Goal: Task Accomplishment & Management: Manage account settings

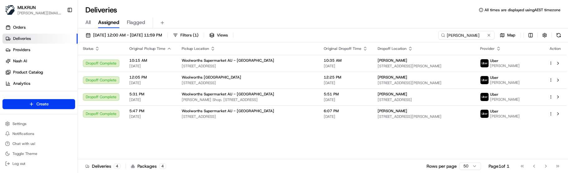
drag, startPoint x: 213, startPoint y: 139, endPoint x: 211, endPoint y: 135, distance: 4.2
click at [213, 139] on div "Status Original Pickup Time Pickup Location Original Dropoff Time Dropoff Locat…" at bounding box center [322, 100] width 488 height 117
click at [138, 37] on span "17/08/2025 12:00 AM - 17/08/2025 11:59 PM" at bounding box center [127, 35] width 69 height 6
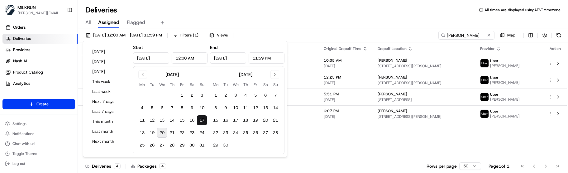
click at [164, 130] on button "20" at bounding box center [162, 133] width 10 height 10
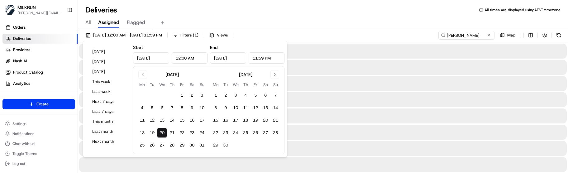
type input "Aug 20, 2025"
click at [164, 130] on button "20" at bounding box center [162, 133] width 10 height 10
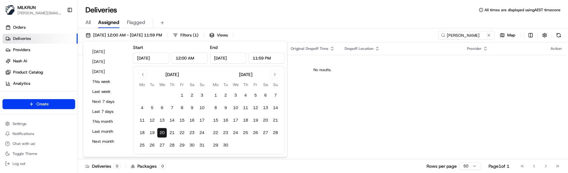
click at [172, 9] on div "Deliveries All times are displayed using AEST timezone" at bounding box center [323, 10] width 490 height 10
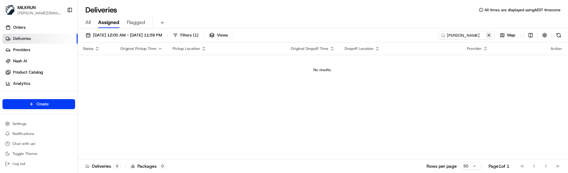
click at [490, 35] on button at bounding box center [488, 35] width 6 height 6
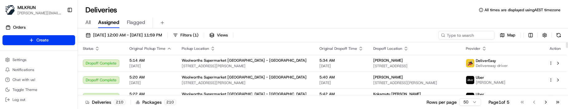
drag, startPoint x: 301, startPoint y: 38, endPoint x: 311, endPoint y: 38, distance: 10.0
click at [301, 38] on div "20/08/2025 12:00 AM - 20/08/2025 11:59 PM Filters ( 1 ) Views Map" at bounding box center [323, 37] width 490 height 12
click at [303, 107] on div "Deliveries 210 Packages 210 Rows per page 50 Page 1 of 5 Go to first page Go to…" at bounding box center [323, 102] width 490 height 14
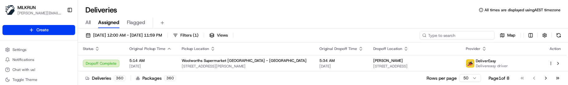
click at [454, 33] on input at bounding box center [456, 35] width 75 height 9
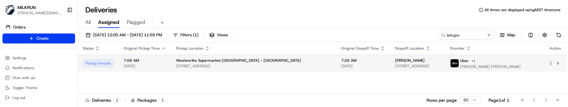
click at [550, 63] on html "MILKRUN marcellina.berwick@woolworths.co.nz Toggle Sidebar Orders Deliveries Pr…" at bounding box center [284, 53] width 568 height 107
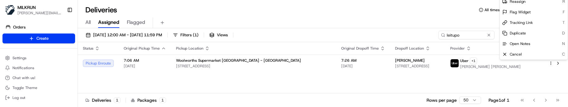
click at [495, 77] on html "MILKRUN marcellina.berwick@woolworths.co.nz Toggle Sidebar Orders Deliveries Pr…" at bounding box center [284, 53] width 568 height 107
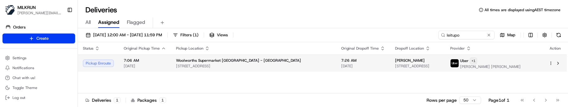
click at [495, 62] on html "MILKRUN marcellina.berwick@woolworths.co.nz Toggle Sidebar Orders Deliveries Pr…" at bounding box center [284, 53] width 568 height 107
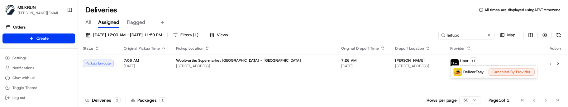
click at [464, 34] on html "MILKRUN marcellina.berwick@woolworths.co.nz Toggle Sidebar Orders Deliveries Pr…" at bounding box center [284, 53] width 568 height 107
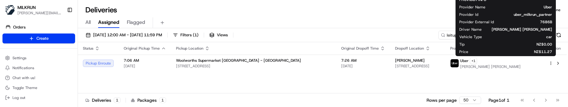
click at [441, 35] on circle at bounding box center [442, 35] width 3 height 3
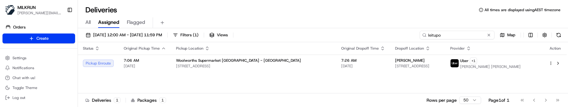
drag, startPoint x: 465, startPoint y: 35, endPoint x: 395, endPoint y: 34, distance: 70.0
click at [398, 35] on div "20/08/2025 12:00 AM - 20/08/2025 11:59 PM Filters ( 1 ) Views leitupo Map" at bounding box center [323, 37] width 490 height 12
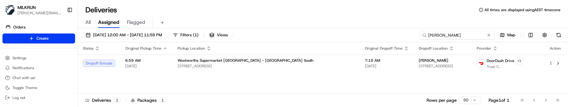
type input "bremner"
click at [507, 81] on div "Status Original Pickup Time Pickup Location Original Dropoff Time Dropoff Locat…" at bounding box center [322, 67] width 488 height 51
click at [487, 35] on button at bounding box center [488, 35] width 6 height 6
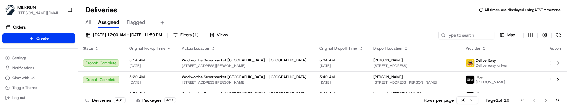
drag, startPoint x: 204, startPoint y: 98, endPoint x: 237, endPoint y: 95, distance: 33.5
click at [206, 98] on div "Deliveries 461 Packages 461 Rows per page 50 Page 1 of 10 Go to first page Go t…" at bounding box center [323, 100] width 490 height 14
click at [456, 36] on input at bounding box center [456, 35] width 75 height 9
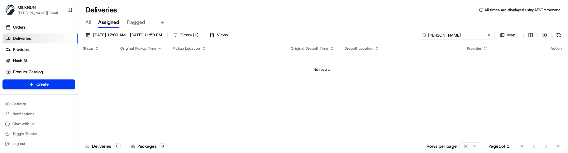
click at [435, 35] on input "liz malcom" at bounding box center [456, 35] width 75 height 9
click at [288, 139] on div "Status Original Pickup Time Pickup Location Original Dropoff Time Dropoff Locat…" at bounding box center [322, 90] width 488 height 97
drag, startPoint x: 470, startPoint y: 35, endPoint x: 383, endPoint y: 33, distance: 87.2
click at [384, 33] on div "20/08/2025 12:00 AM - 20/08/2025 11:59 PM Filters ( 1 ) Views liz malcom Map" at bounding box center [323, 37] width 490 height 12
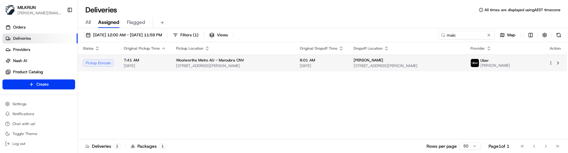
click at [549, 64] on html "MILKRUN marcellina.berwick@woolworths.co.nz Toggle Sidebar Orders Deliveries Pr…" at bounding box center [284, 76] width 568 height 153
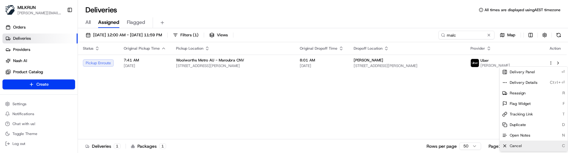
click at [517, 146] on span "Cancel" at bounding box center [515, 146] width 12 height 5
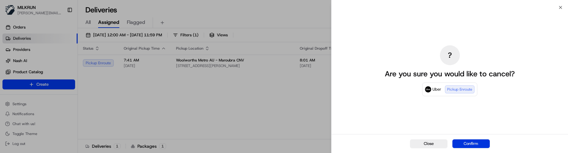
click at [467, 143] on button "Confirm" at bounding box center [470, 144] width 37 height 9
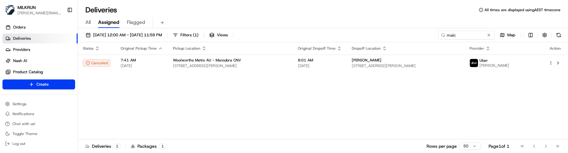
click at [287, 140] on div "Deliveries 1 Packages 1 Rows per page 50 Page 1 of 1 Go to first page Go to pre…" at bounding box center [323, 146] width 490 height 14
click at [281, 99] on div "Status Original Pickup Time Pickup Location Original Dropoff Time Dropoff Locat…" at bounding box center [322, 90] width 488 height 97
drag, startPoint x: 461, startPoint y: 35, endPoint x: 394, endPoint y: 33, distance: 67.0
click at [394, 33] on div "20/08/2025 12:00 AM - 20/08/2025 11:59 PM Filters ( 1 ) Views malc Map" at bounding box center [323, 37] width 490 height 12
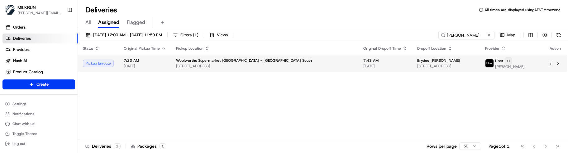
click at [519, 60] on html "MILKRUN marcellina.berwick@woolworths.co.nz Toggle Sidebar Orders Deliveries Pr…" at bounding box center [284, 76] width 568 height 153
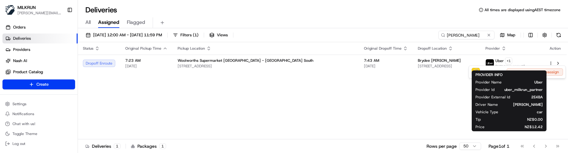
click at [268, 142] on html "MILKRUN marcellina.berwick@woolworths.co.nz Toggle Sidebar Orders Deliveries Pr…" at bounding box center [284, 76] width 568 height 153
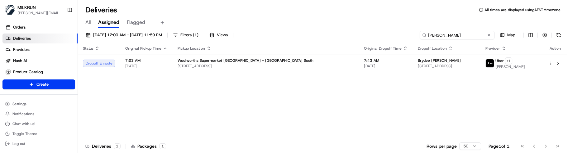
drag, startPoint x: 465, startPoint y: 37, endPoint x: 376, endPoint y: 33, distance: 89.5
click at [380, 33] on div "20/08/2025 12:00 AM - 20/08/2025 11:59 PM Filters ( 1 ) Views strang Map" at bounding box center [323, 37] width 490 height 12
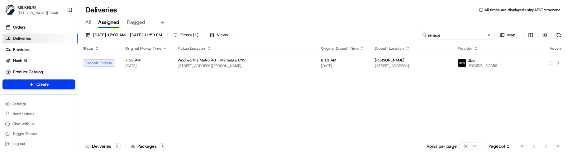
type input "renace"
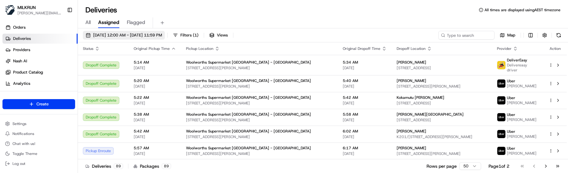
click at [162, 34] on span "[DATE] 12:00 AM - [DATE] 11:59 PM" at bounding box center [127, 35] width 69 height 6
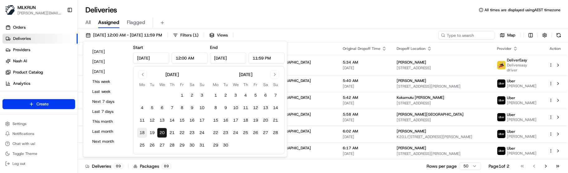
click at [144, 129] on button "18" at bounding box center [142, 133] width 10 height 10
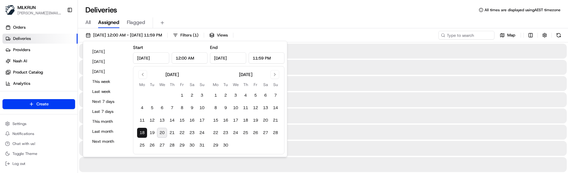
type input "Aug 18, 2025"
click at [210, 21] on div "All Assigned Flagged" at bounding box center [323, 22] width 490 height 11
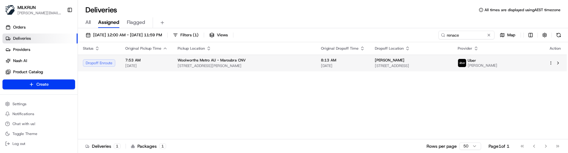
click at [376, 60] on span "Renace Kim Williams" at bounding box center [390, 60] width 30 height 5
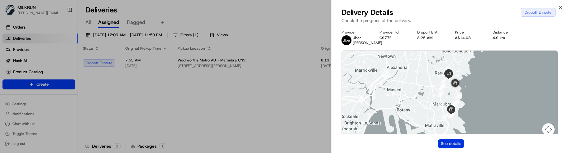
click at [457, 144] on button "See details" at bounding box center [451, 144] width 26 height 9
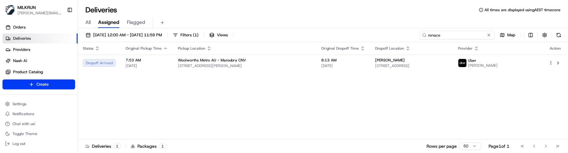
drag, startPoint x: 467, startPoint y: 32, endPoint x: 309, endPoint y: 33, distance: 157.8
click at [313, 35] on div "20/08/2025 12:00 AM - 20/08/2025 11:59 PM Filters ( 1 ) Views renace Map" at bounding box center [323, 37] width 490 height 12
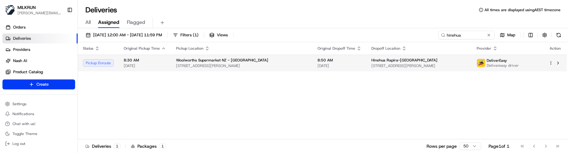
click at [550, 62] on html "MILKRUN marcellina.berwick@woolworths.co.nz Toggle Sidebar Orders Deliveries Pr…" at bounding box center [284, 76] width 568 height 153
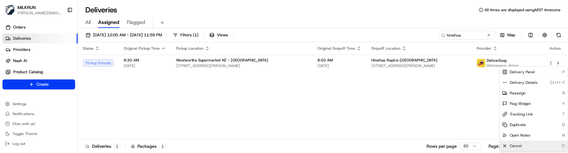
click at [520, 144] on span "Cancel" at bounding box center [515, 146] width 12 height 5
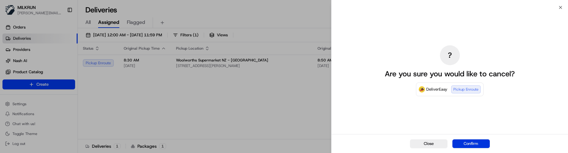
click at [483, 142] on button "Confirm" at bounding box center [470, 144] width 37 height 9
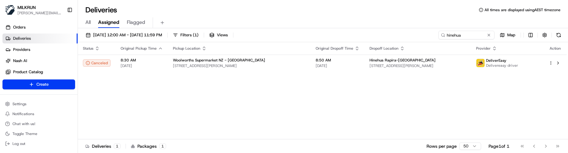
click at [351, 141] on div "Deliveries 1 Packages 1 Rows per page 50 Page 1 of 1 Go to first page Go to pre…" at bounding box center [323, 146] width 490 height 14
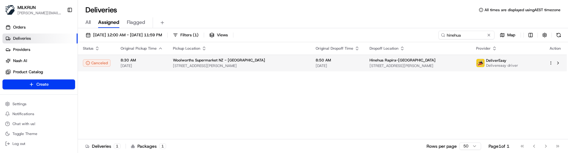
drag, startPoint x: 158, startPoint y: 101, endPoint x: 298, endPoint y: 71, distance: 144.1
click at [160, 101] on div "Status Original Pickup Time Pickup Location Original Dropoff Time Dropoff Locat…" at bounding box center [322, 90] width 488 height 97
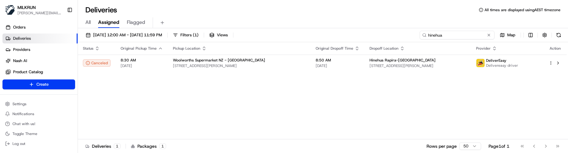
drag, startPoint x: 469, startPoint y: 35, endPoint x: 360, endPoint y: 33, distance: 108.4
click at [360, 33] on div "20/08/2025 12:00 AM - 20/08/2025 11:59 PM Filters ( 1 ) Views hinehua Map" at bounding box center [323, 37] width 490 height 12
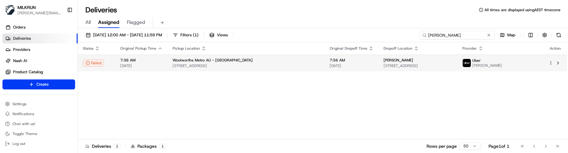
type input "[PERSON_NAME]"
click at [394, 67] on span "[STREET_ADDRESS]" at bounding box center [417, 66] width 69 height 5
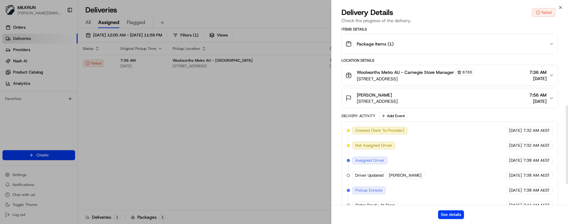
scroll to position [226, 0]
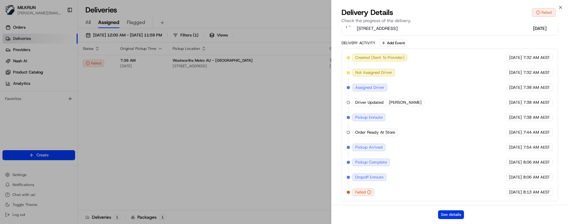
click at [440, 153] on button "See details" at bounding box center [451, 214] width 26 height 9
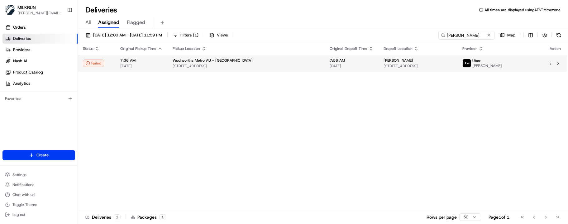
click at [552, 64] on html "MILKRUN marcellina.berwick@woolworths.co.nz Toggle Sidebar Orders Deliveries Pr…" at bounding box center [284, 112] width 568 height 224
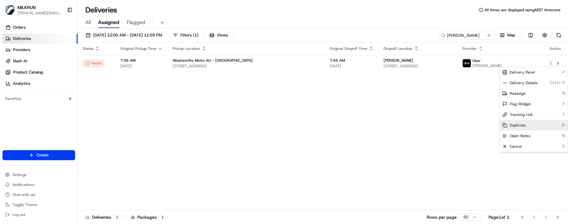
click at [516, 125] on span "Duplicate" at bounding box center [517, 125] width 16 height 5
click at [166, 96] on html "MILKRUN marcellina.berwick@woolworths.co.nz Toggle Sidebar Orders Deliveries Pr…" at bounding box center [284, 112] width 568 height 224
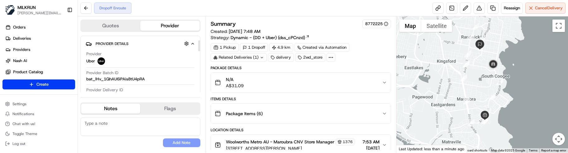
scroll to position [62, 0]
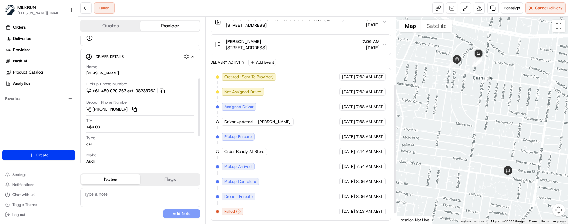
scroll to position [92, 0]
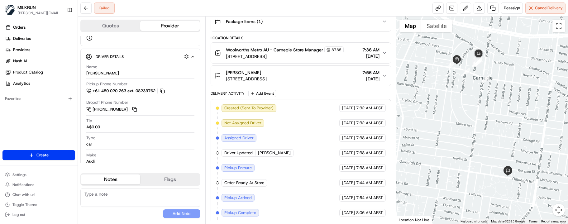
click at [124, 216] on div "No results found Add Note" at bounding box center [140, 203] width 120 height 30
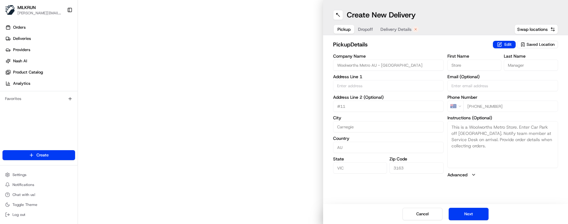
type input "[STREET_ADDRESS]"
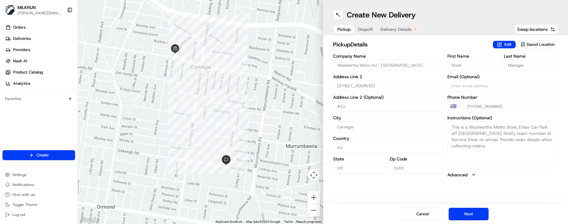
click at [454, 203] on div "Create New Delivery Pickup Dropoff Delivery Details Swap locations pickup Detai…" at bounding box center [445, 112] width 245 height 224
click at [466, 209] on button "Next" at bounding box center [468, 214] width 40 height 12
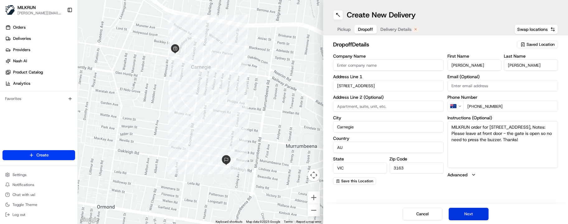
click at [469, 211] on button "Next" at bounding box center [468, 214] width 40 height 12
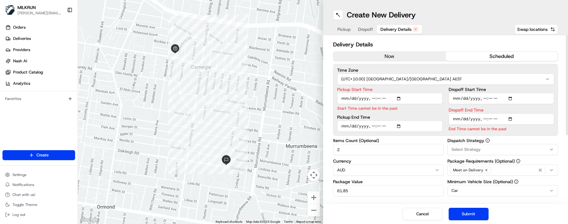
click at [373, 101] on input "Pickup Start Time" at bounding box center [389, 98] width 105 height 11
click at [379, 98] on input "Pickup Start Time" at bounding box center [389, 98] width 105 height 11
type input "[DATE]T08:40"
click at [483, 120] on input "Dropoff End Time" at bounding box center [500, 118] width 105 height 11
click at [488, 121] on input "Dropoff End Time" at bounding box center [500, 118] width 105 height 11
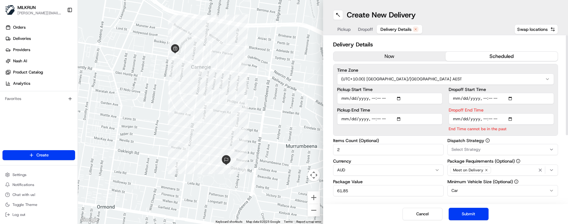
click at [495, 120] on input "Dropoff End Time" at bounding box center [500, 118] width 105 height 11
click at [477, 212] on button "Submit" at bounding box center [468, 214] width 40 height 12
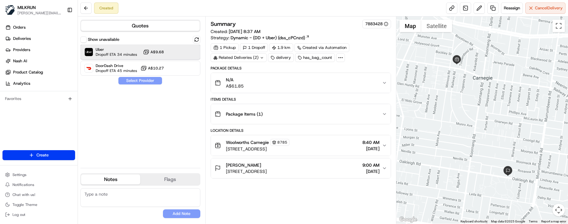
click at [120, 51] on span "Uber" at bounding box center [116, 49] width 41 height 5
click at [135, 77] on button "Assign Provider" at bounding box center [140, 80] width 44 height 7
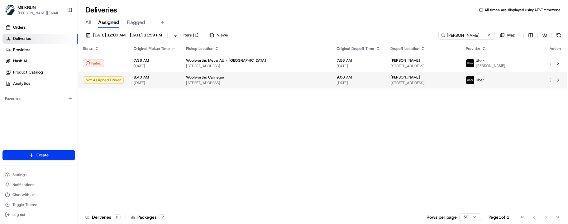
click at [548, 80] on html "MILKRUN [EMAIL_ADDRESS][DOMAIN_NAME] Toggle Sidebar Orders Deliveries Providers…" at bounding box center [284, 112] width 568 height 224
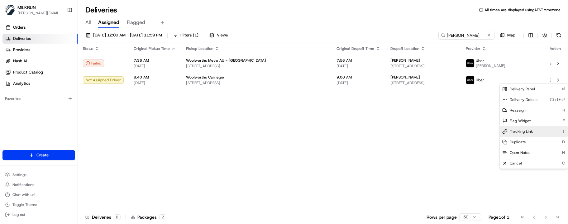
click at [537, 134] on div "Tracking Link T" at bounding box center [533, 131] width 68 height 11
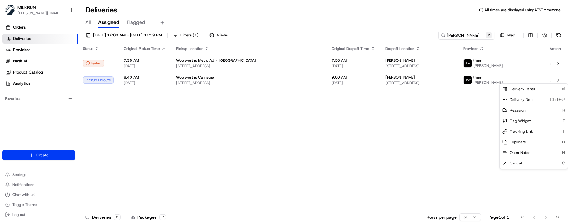
click at [489, 35] on html "MILKRUN [EMAIL_ADDRESS][DOMAIN_NAME] Toggle Sidebar Orders Deliveries Providers…" at bounding box center [284, 112] width 568 height 224
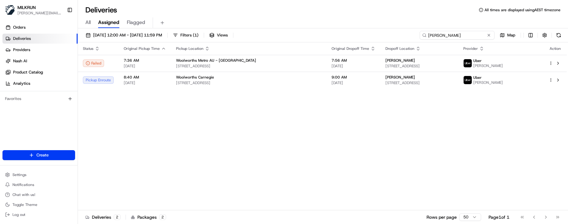
drag, startPoint x: 475, startPoint y: 35, endPoint x: 391, endPoint y: 33, distance: 84.1
click at [391, 33] on div "[DATE] 12:00 AM - [DATE] 11:59 PM Filters ( 1 ) Views [PERSON_NAME] Map" at bounding box center [323, 37] width 490 height 12
paste input "[PERSON_NAME]"
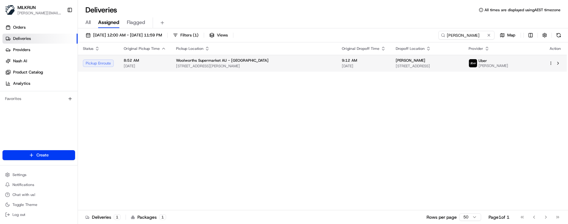
click at [390, 63] on td "[PERSON_NAME] [STREET_ADDRESS][PERSON_NAME]" at bounding box center [426, 63] width 73 height 17
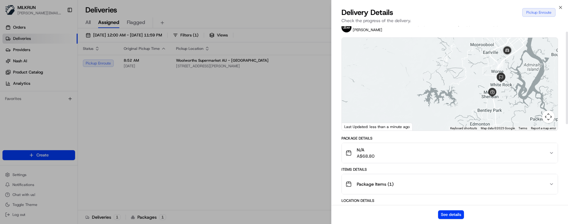
scroll to position [11, 0]
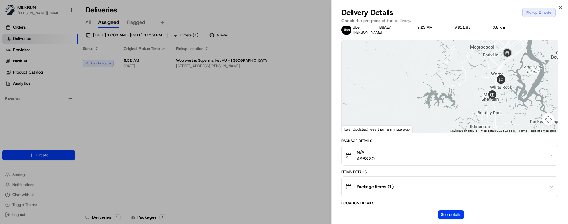
drag, startPoint x: 341, startPoint y: 214, endPoint x: 346, endPoint y: 210, distance: 6.7
click at [341, 214] on div "See details" at bounding box center [449, 214] width 236 height 19
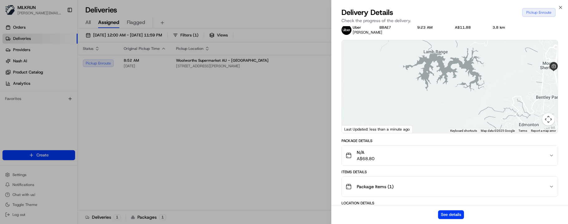
drag, startPoint x: 227, startPoint y: 206, endPoint x: 241, endPoint y: 197, distance: 16.7
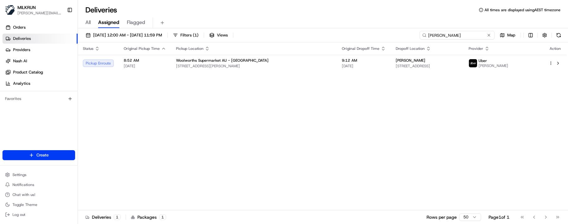
drag, startPoint x: 478, startPoint y: 36, endPoint x: 303, endPoint y: 27, distance: 175.5
click at [318, 30] on div "[DATE] 12:00 AM - [DATE] 11:59 PM Filters ( 1 ) Views daniella tidy Map Status …" at bounding box center [323, 126] width 490 height 197
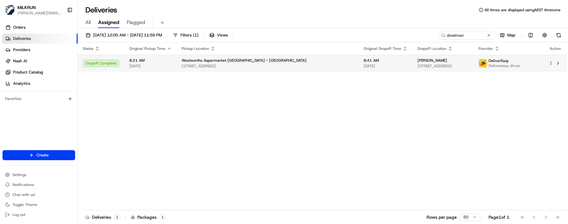
click at [363, 60] on span "8:41 AM" at bounding box center [385, 60] width 44 height 5
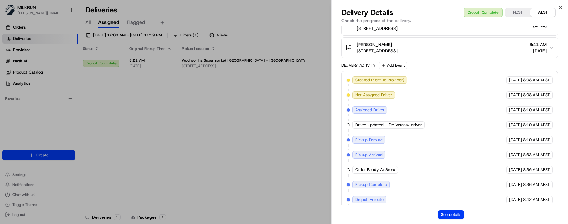
scroll to position [184, 0]
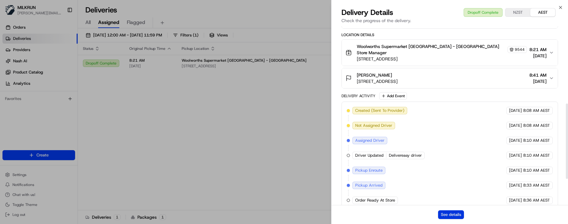
click at [461, 213] on button "See details" at bounding box center [451, 214] width 26 height 9
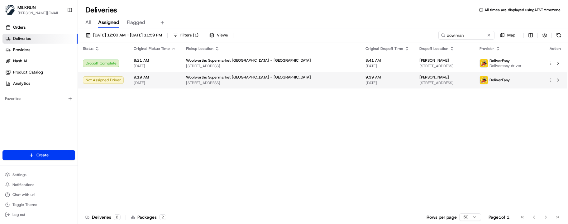
click at [431, 81] on span "[STREET_ADDRESS]" at bounding box center [444, 82] width 50 height 5
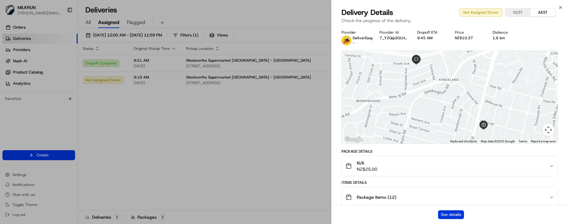
click at [450, 210] on button "See details" at bounding box center [451, 214] width 26 height 9
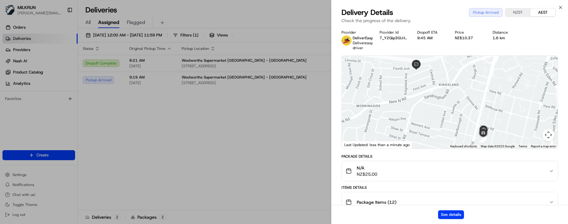
drag, startPoint x: 172, startPoint y: 118, endPoint x: 186, endPoint y: 115, distance: 14.3
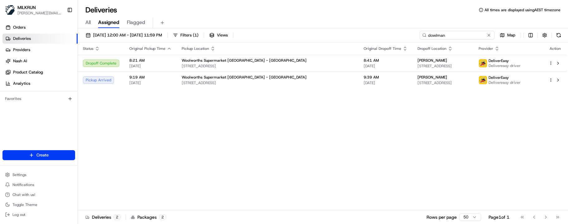
drag, startPoint x: 470, startPoint y: 36, endPoint x: 326, endPoint y: 35, distance: 144.1
click at [328, 35] on div "[DATE] 12:00 AM - [DATE] 11:59 PM Filters ( 1 ) Views dowlman Map" at bounding box center [323, 37] width 490 height 12
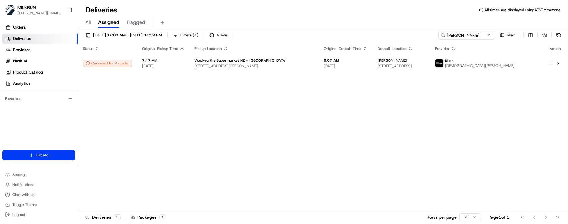
click at [304, 148] on div "Status Original Pickup Time Pickup Location Original Dropoff Time Dropoff Locat…" at bounding box center [322, 126] width 488 height 168
drag, startPoint x: 482, startPoint y: 36, endPoint x: 344, endPoint y: 30, distance: 137.4
click at [344, 30] on div "[DATE] 12:00 AM - [DATE] 11:59 PM Filters ( 1 ) Views [PERSON_NAME] Map Status …" at bounding box center [323, 126] width 490 height 197
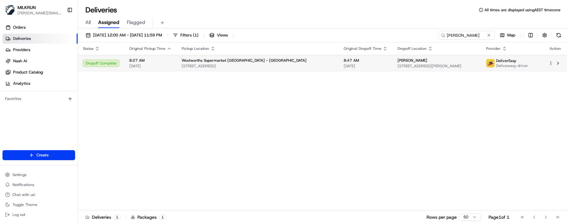
click at [343, 63] on span "8:47 AM" at bounding box center [365, 60] width 44 height 5
click at [454, 37] on input "[PERSON_NAME]" at bounding box center [456, 35] width 75 height 9
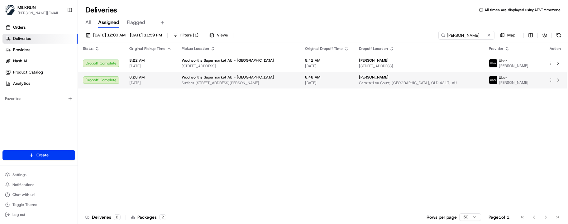
click at [407, 82] on span "Cam-a-Leu Court, [GEOGRAPHIC_DATA], QLD 4217, AU" at bounding box center [419, 82] width 120 height 5
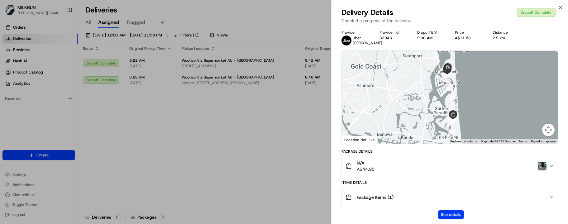
click at [541, 170] on img "button" at bounding box center [541, 166] width 9 height 9
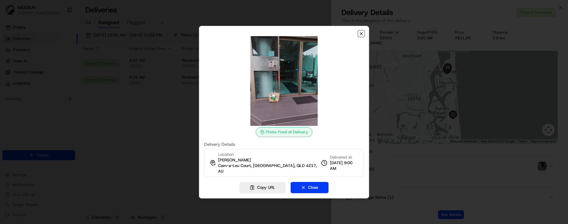
click at [360, 36] on icon "button" at bounding box center [361, 33] width 5 height 5
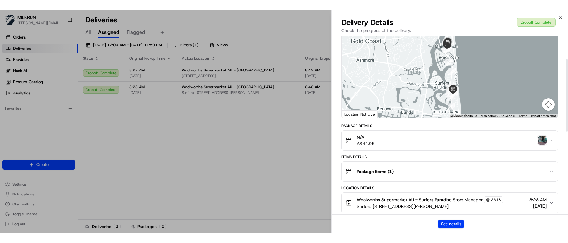
scroll to position [62, 0]
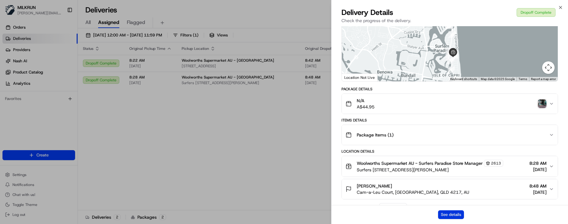
click at [447, 213] on button "See details" at bounding box center [451, 214] width 26 height 9
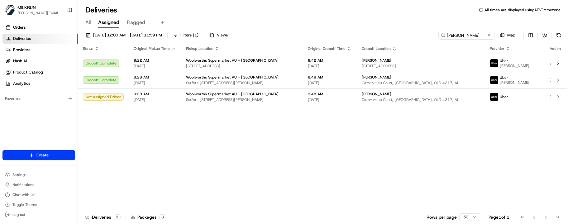
click at [249, 215] on div "Deliveries 3 Packages 3 Rows per page 50 Page 1 of 1 Go to first page Go to pre…" at bounding box center [323, 217] width 490 height 14
click at [291, 94] on div "Woolworths Supermarket AU - [GEOGRAPHIC_DATA]" at bounding box center [242, 94] width 112 height 5
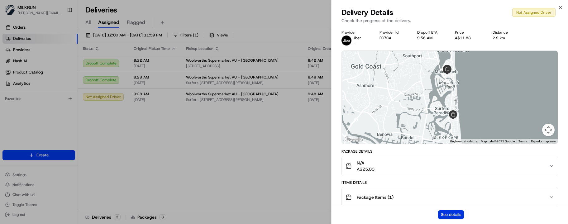
click at [447, 216] on button "See details" at bounding box center [451, 214] width 26 height 9
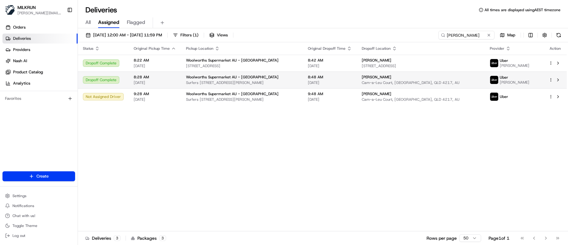
click at [203, 77] on span "Woolworths Supermarket AU - [GEOGRAPHIC_DATA]" at bounding box center [232, 77] width 92 height 5
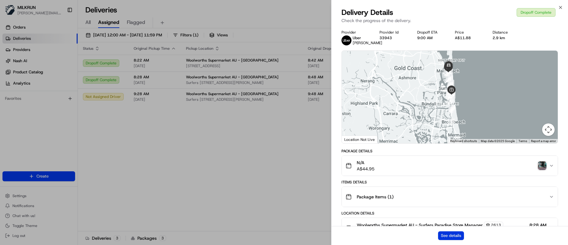
click at [446, 224] on button "See details" at bounding box center [451, 236] width 26 height 9
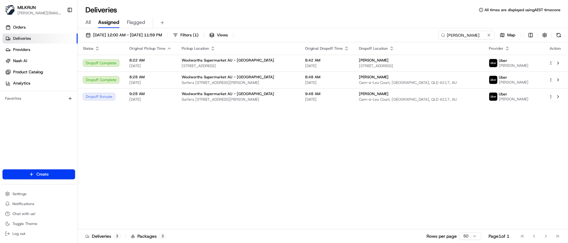
click at [280, 224] on div "Deliveries 3 Packages 3 Rows per page 50 Page 1 of 1 Go to first page Go to pre…" at bounding box center [323, 236] width 490 height 14
drag, startPoint x: 140, startPoint y: 225, endPoint x: 151, endPoint y: 221, distance: 12.2
click at [140, 224] on div "Status Original Pickup Time Pickup Location Original Dropoff Time Dropoff Locat…" at bounding box center [322, 135] width 488 height 187
drag, startPoint x: 467, startPoint y: 34, endPoint x: 370, endPoint y: 33, distance: 97.1
click at [374, 33] on div "[DATE] 12:00 AM - [DATE] 11:59 PM Filters ( 1 ) Views [PERSON_NAME] Map" at bounding box center [323, 37] width 490 height 12
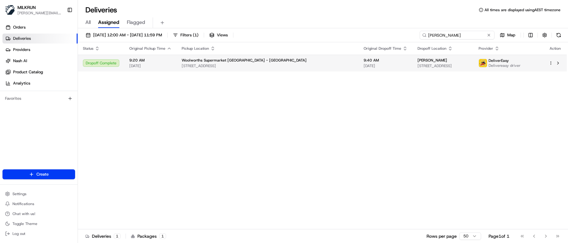
type input "[PERSON_NAME]"
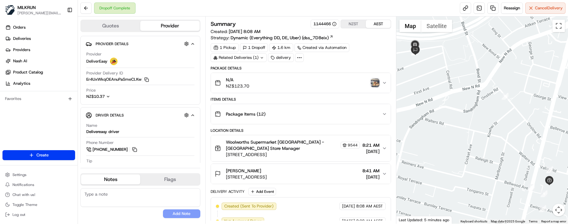
click at [377, 83] on img "button" at bounding box center [374, 82] width 9 height 9
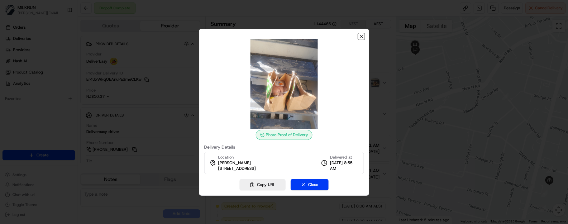
click at [361, 34] on icon "button" at bounding box center [361, 36] width 5 height 5
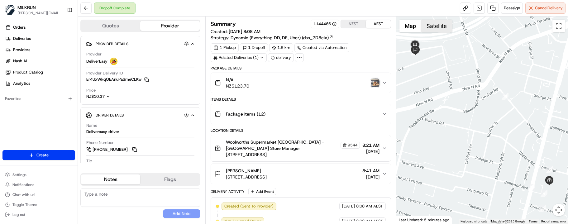
click at [433, 26] on button "Satellite" at bounding box center [436, 26] width 31 height 12
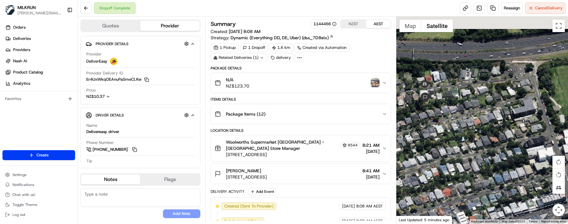
drag, startPoint x: 425, startPoint y: 63, endPoint x: 492, endPoint y: 142, distance: 103.8
click at [493, 144] on div at bounding box center [482, 120] width 172 height 207
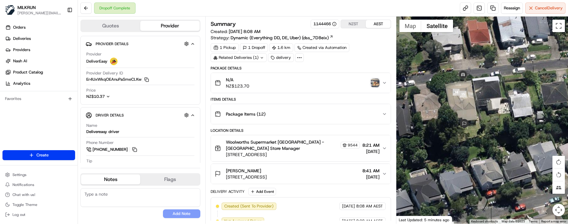
drag, startPoint x: 452, startPoint y: 119, endPoint x: 474, endPoint y: 134, distance: 26.4
click at [474, 134] on div at bounding box center [482, 120] width 172 height 207
click at [125, 212] on div "No results found Add Note" at bounding box center [140, 203] width 120 height 30
click at [125, 214] on div "No results found Add Note" at bounding box center [140, 203] width 120 height 30
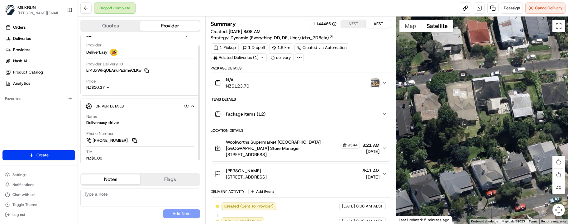
scroll to position [14, 0]
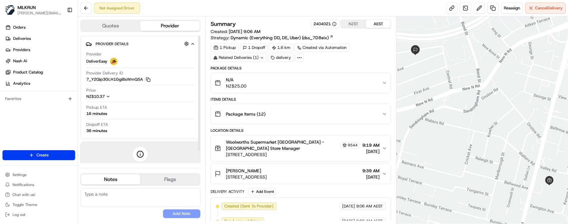
click at [110, 179] on button "Notes" at bounding box center [110, 179] width 59 height 10
click at [114, 193] on textarea at bounding box center [140, 197] width 120 height 19
paste textarea "Good XXX Team🌞️Please NOTE the delivery instructions & kindly contact the custo…"
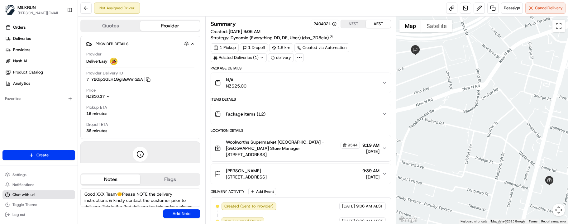
drag, startPoint x: 106, startPoint y: 194, endPoint x: 66, endPoint y: 192, distance: 40.2
click at [66, 192] on div "MILKRUN [EMAIL_ADDRESS][DOMAIN_NAME] Toggle Sidebar Orders Deliveries Providers…" at bounding box center [284, 112] width 568 height 224
type textarea "Kia Ora Team🌞️Please NOTE the delivery instructions & kindly contact the custom…"
click at [192, 213] on button "Add Note" at bounding box center [181, 213] width 37 height 9
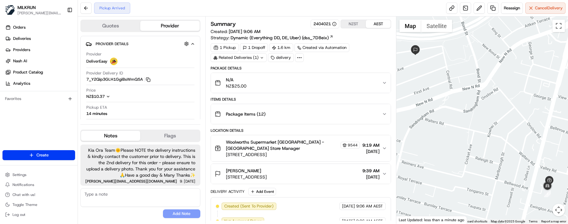
click at [111, 213] on div "No results found Add Note" at bounding box center [140, 203] width 120 height 30
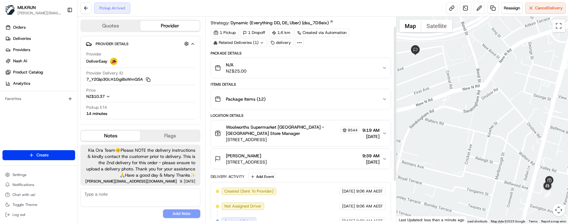
scroll to position [12, 0]
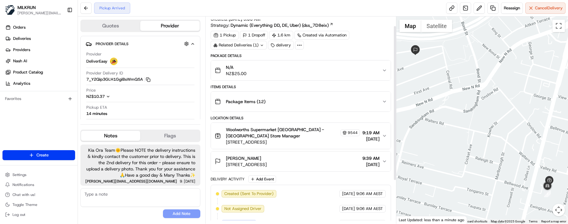
drag, startPoint x: 395, startPoint y: 121, endPoint x: 396, endPoint y: 78, distance: 43.6
click at [396, 78] on div at bounding box center [395, 103] width 2 height 154
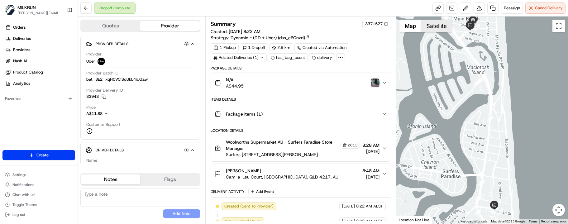
click at [433, 27] on button "Satellite" at bounding box center [436, 26] width 31 height 12
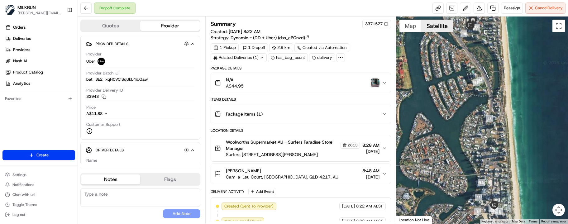
click at [441, 26] on button "Satellite" at bounding box center [437, 26] width 32 height 12
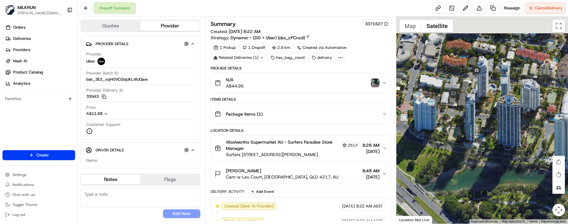
drag, startPoint x: 476, startPoint y: 81, endPoint x: 479, endPoint y: 102, distance: 21.2
click at [479, 102] on div at bounding box center [482, 120] width 172 height 207
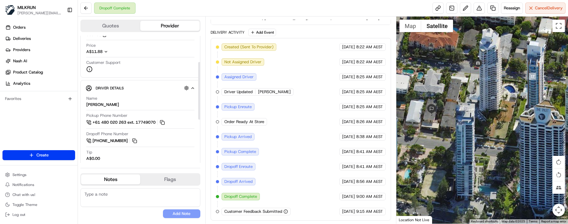
scroll to position [62, 0]
click at [125, 213] on div "No results found Add Note" at bounding box center [140, 203] width 120 height 30
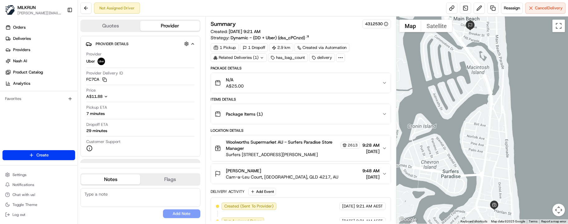
click at [116, 192] on textarea at bounding box center [140, 197] width 120 height 19
paste textarea "Good XXX Team🌞️Please NOTE the delivery instructions & kindly contact the custo…"
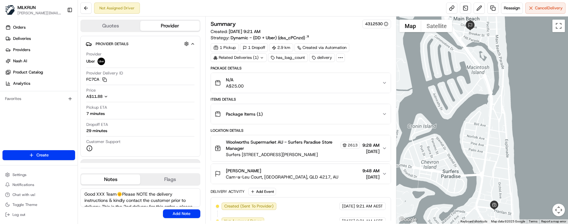
drag, startPoint x: 108, startPoint y: 199, endPoint x: 81, endPoint y: 199, distance: 27.1
click at [81, 199] on textarea "Good XXX Team🌞️Please NOTE the delivery instructions & kindly contact the custo…" at bounding box center [140, 197] width 120 height 19
drag, startPoint x: 104, startPoint y: 192, endPoint x: 96, endPoint y: 192, distance: 7.8
click at [96, 192] on textarea "Good XXX Team🌞️Please NOTE the delivery address is UNIT 5 & kindly contact the …" at bounding box center [140, 197] width 120 height 19
type textarea "Good Morning Team🌞️Please NOTE the delivery address is UNIT 5 & kindly contact …"
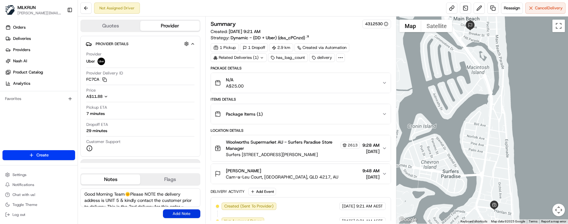
click at [175, 215] on button "Add Note" at bounding box center [181, 213] width 37 height 9
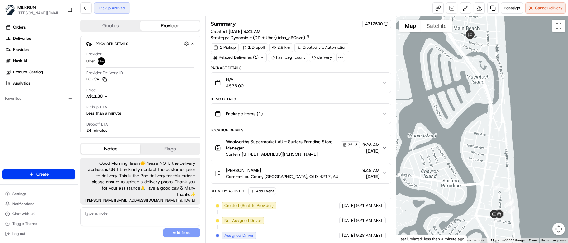
drag, startPoint x: 119, startPoint y: 233, endPoint x: 146, endPoint y: 208, distance: 36.8
click at [119, 224] on div "No results found Add Note" at bounding box center [140, 223] width 120 height 30
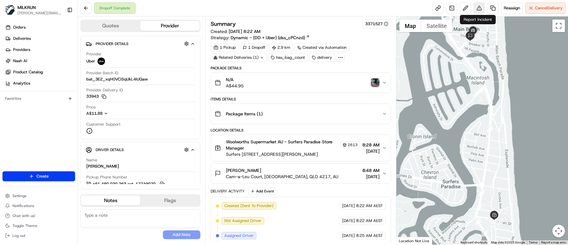
click at [478, 10] on button at bounding box center [478, 7] width 11 height 11
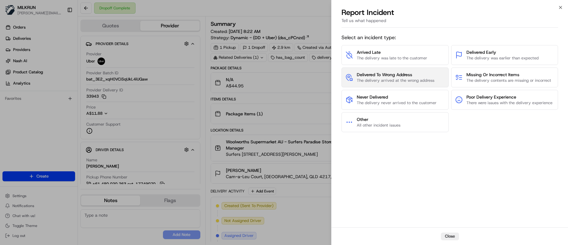
click at [399, 75] on span "Delivered To Wrong Address" at bounding box center [395, 75] width 78 height 6
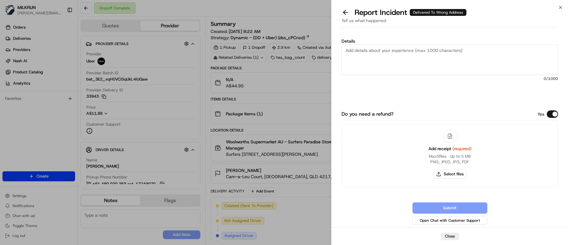
click at [373, 58] on textarea "Details" at bounding box center [449, 60] width 216 height 31
paste textarea "Customer advised did not receive order - NO POD/POD invalid. Delivered to incor…"
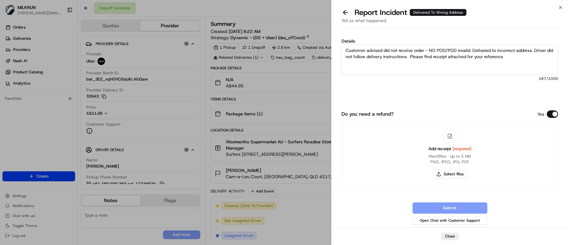
drag, startPoint x: 447, startPoint y: 50, endPoint x: 429, endPoint y: 50, distance: 17.8
click at [429, 50] on textarea "Customer advised did not receive order - NO POD/POD invalid. Delivered to incor…" at bounding box center [449, 60] width 216 height 31
type textarea "Customer advised did not receive order - POD invalid. Delivered to incorrect ad…"
click at [443, 174] on button "Select files" at bounding box center [449, 174] width 33 height 9
type input "C:\fakepath\[PERSON_NAME]- MILKRUN Order Receipt.pdf"
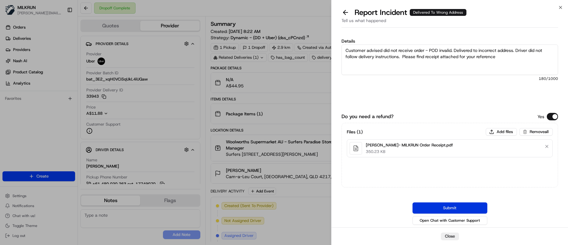
click at [436, 207] on button "Submit" at bounding box center [449, 208] width 75 height 11
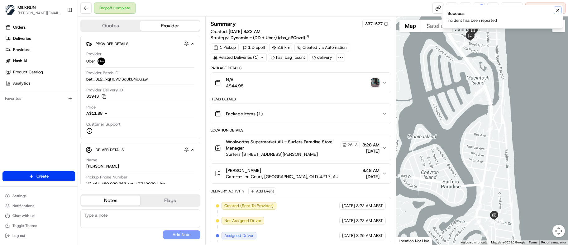
click at [557, 10] on icon "Notifications (F8)" at bounding box center [557, 10] width 5 height 5
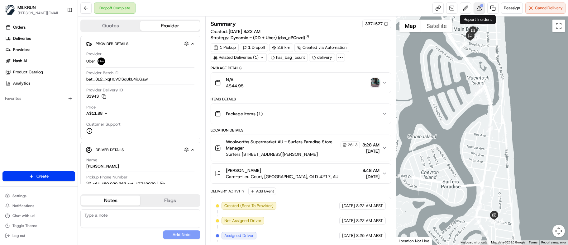
click at [478, 7] on button at bounding box center [478, 7] width 11 height 11
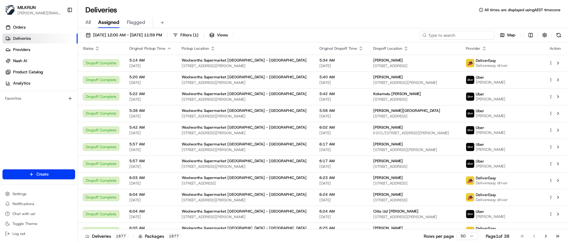
click at [467, 34] on input at bounding box center [456, 35] width 75 height 9
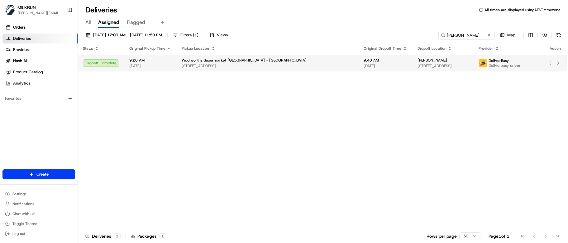
click at [414, 69] on td "[PERSON_NAME] [STREET_ADDRESS]" at bounding box center [442, 63] width 61 height 17
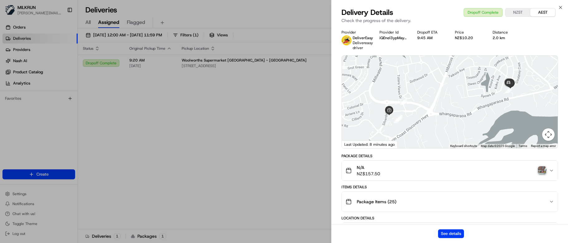
click at [541, 173] on img "button" at bounding box center [541, 171] width 9 height 9
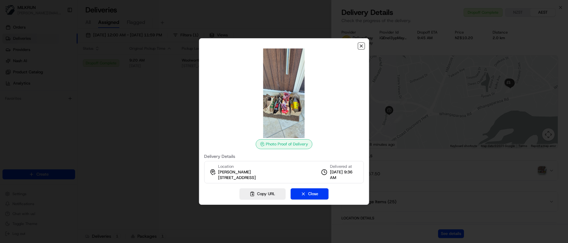
click at [360, 45] on icon "button" at bounding box center [361, 46] width 2 height 2
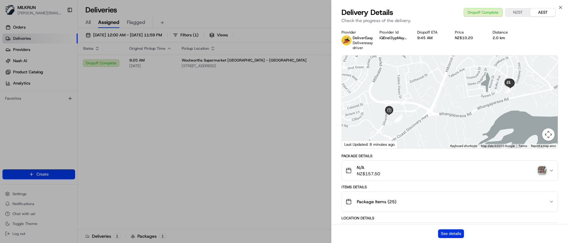
click at [456, 231] on button "See details" at bounding box center [451, 234] width 26 height 9
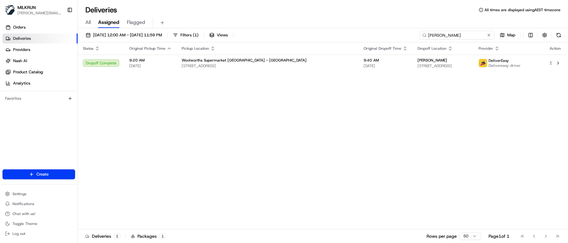
drag, startPoint x: 469, startPoint y: 37, endPoint x: 271, endPoint y: 33, distance: 198.7
click at [280, 35] on div "[DATE] 12:00 AM - [DATE] 11:59 PM Filters ( 1 ) Views [PERSON_NAME] Map" at bounding box center [323, 37] width 490 height 12
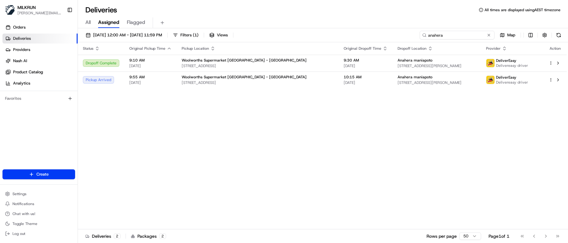
type input "anahera"
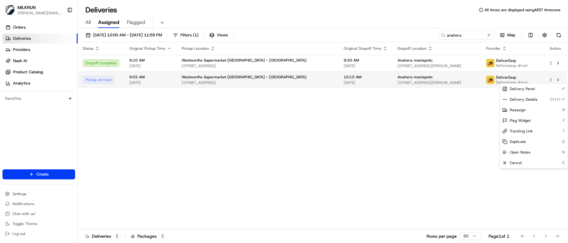
click at [550, 81] on html "MILKRUN [EMAIL_ADDRESS][DOMAIN_NAME] Toggle Sidebar Orders Deliveries Providers…" at bounding box center [284, 121] width 568 height 243
click at [521, 133] on span "Tracking Link" at bounding box center [520, 131] width 23 height 5
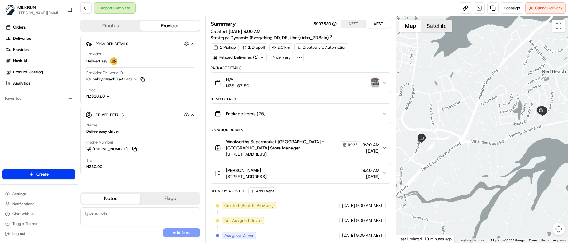
click at [436, 27] on button "Satellite" at bounding box center [436, 26] width 31 height 12
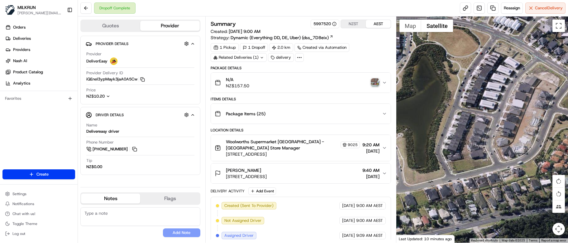
drag, startPoint x: 541, startPoint y: 123, endPoint x: 432, endPoint y: 126, distance: 109.6
click at [432, 126] on div at bounding box center [482, 130] width 172 height 227
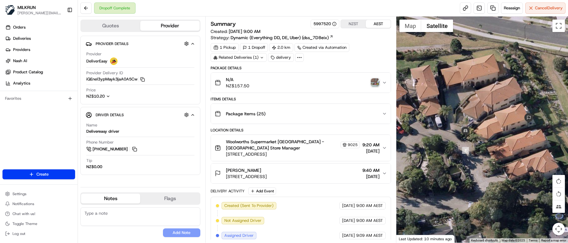
click at [109, 241] on div "Quotes Provider Provider Details Hidden ( 4 ) Provider DeliverEasy Provider Del…" at bounding box center [141, 130] width 127 height 227
